Goal: Task Accomplishment & Management: Manage account settings

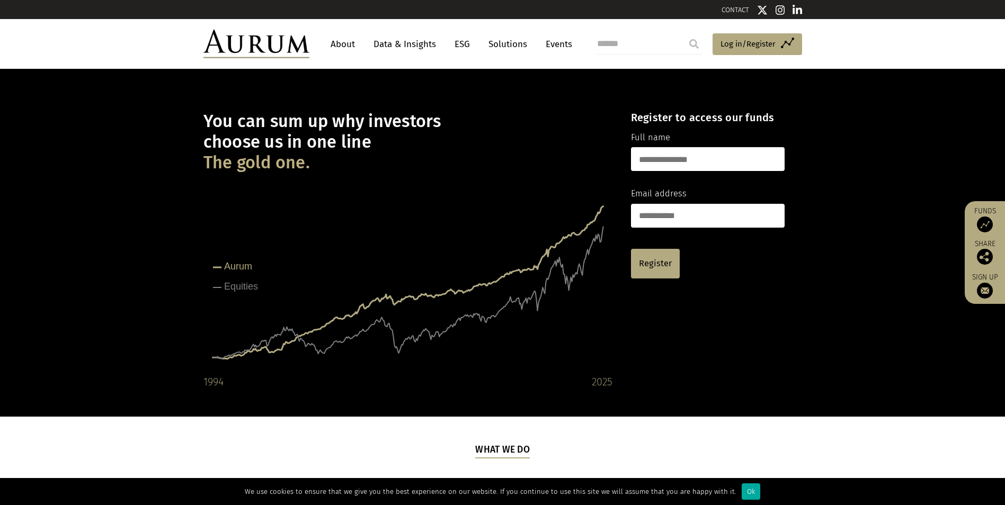
click at [707, 159] on input "text" at bounding box center [708, 159] width 154 height 24
click at [750, 39] on span "Log in/Register" at bounding box center [747, 44] width 55 height 13
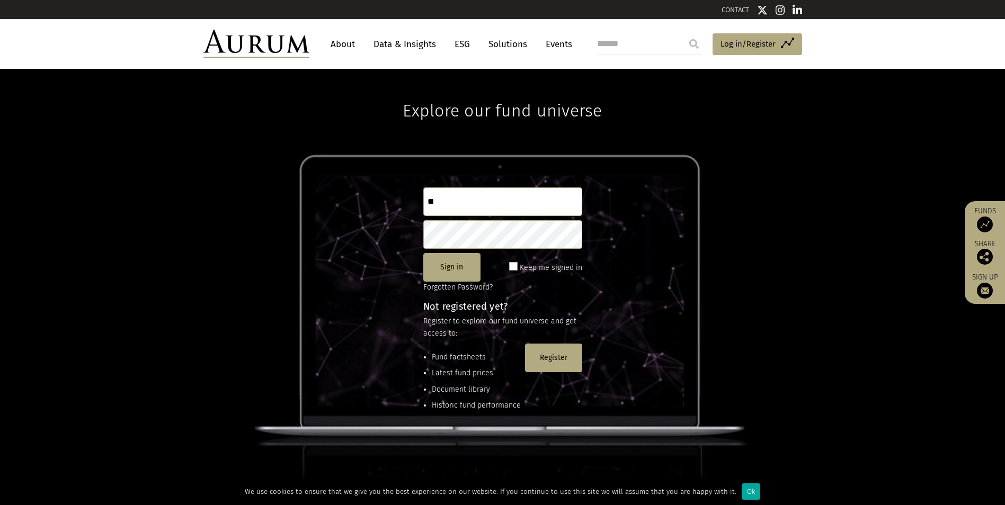
type input "*"
click at [902, 93] on div "Explore our fund universe Sign in Keep me signed in Forgotten Password? Not reg…" at bounding box center [502, 287] width 1005 height 436
drag, startPoint x: 1004, startPoint y: 117, endPoint x: 1009, endPoint y: 162, distance: 44.8
click at [1005, 162] on html "CONTACT About Data & Insights ESG Solutions Events Access Funds Log in/Register…" at bounding box center [502, 323] width 1005 height 646
